Goal: Share content: Share content

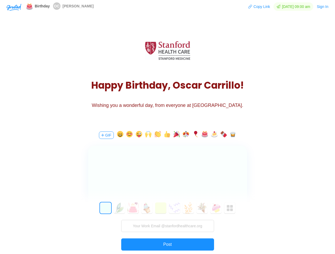
click at [167, 127] on div "GIF 0 1 2 3 4 5 6 7 8 9 10 11 12 13 14 15 16 17 18 19 20 21 22 23 24 25 26 27 2…" at bounding box center [167, 201] width 159 height 152
click at [14, 7] on img "button" at bounding box center [14, 7] width 15 height 7
click at [256, 7] on button "Copy Link" at bounding box center [259, 6] width 22 height 8
click at [322, 7] on button "Sign In" at bounding box center [322, 6] width 12 height 8
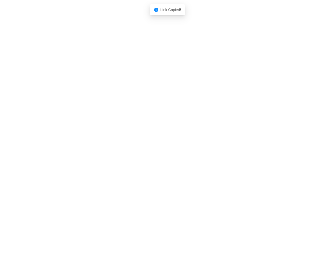
click at [106, 135] on body "Shadow: (click to exit) Link Copied!" at bounding box center [167, 127] width 335 height 254
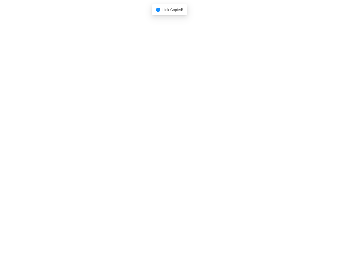
click at [119, 135] on body "Shadow: (click to exit) Link Copied!" at bounding box center [169, 127] width 339 height 254
click at [129, 135] on body "Shadow: (click to exit) Link Copied!" at bounding box center [169, 127] width 339 height 254
click at [138, 135] on body "Shadow: (click to exit) Link Copied!" at bounding box center [169, 127] width 339 height 254
click at [147, 135] on body "Shadow: (click to exit) Link Copied!" at bounding box center [169, 127] width 339 height 254
click at [157, 135] on body "Shadow: (click to exit) Link Copied!" at bounding box center [169, 127] width 339 height 254
